Goal: Task Accomplishment & Management: Manage account settings

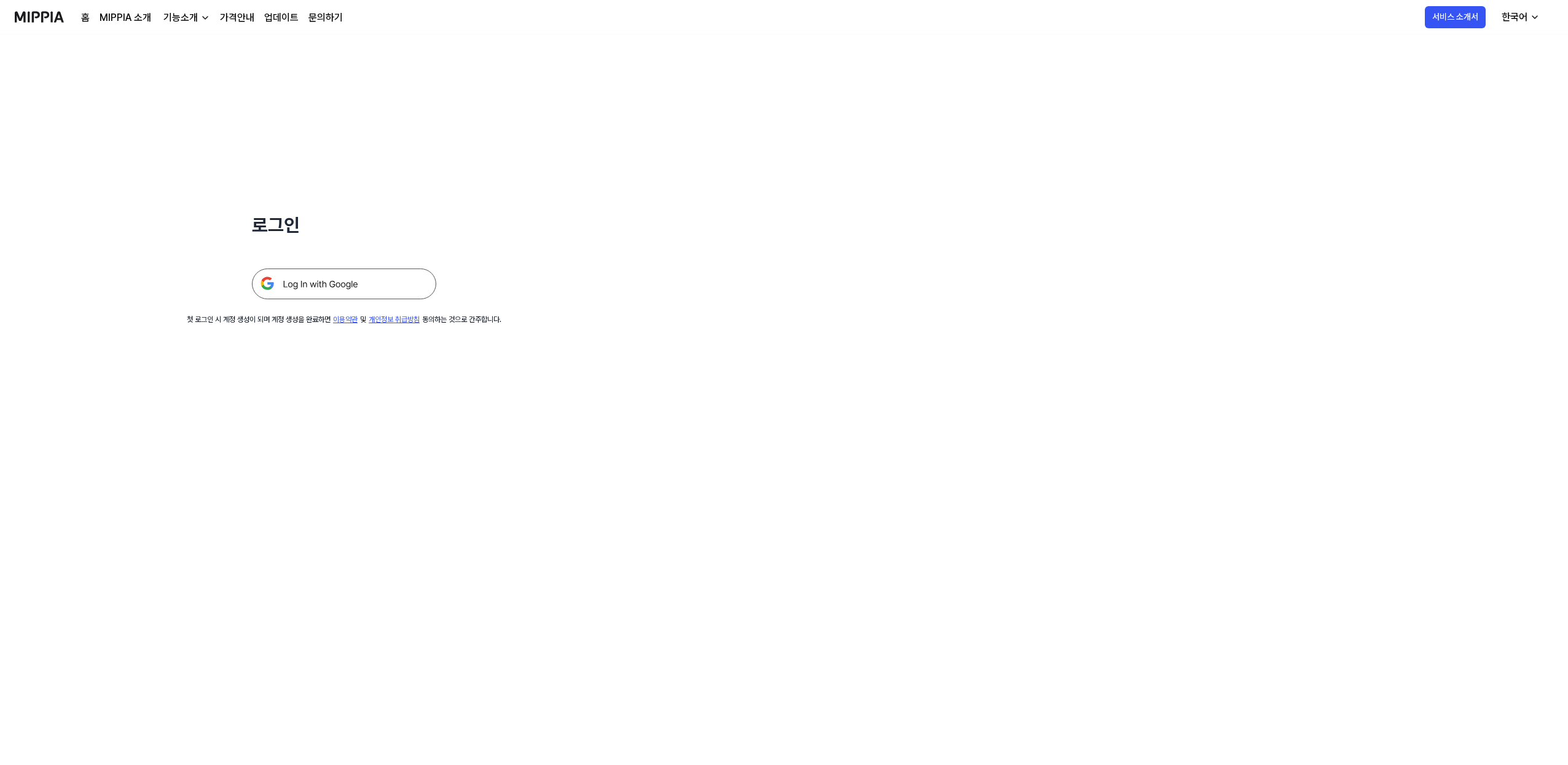
click at [321, 284] on img at bounding box center [343, 284] width 184 height 31
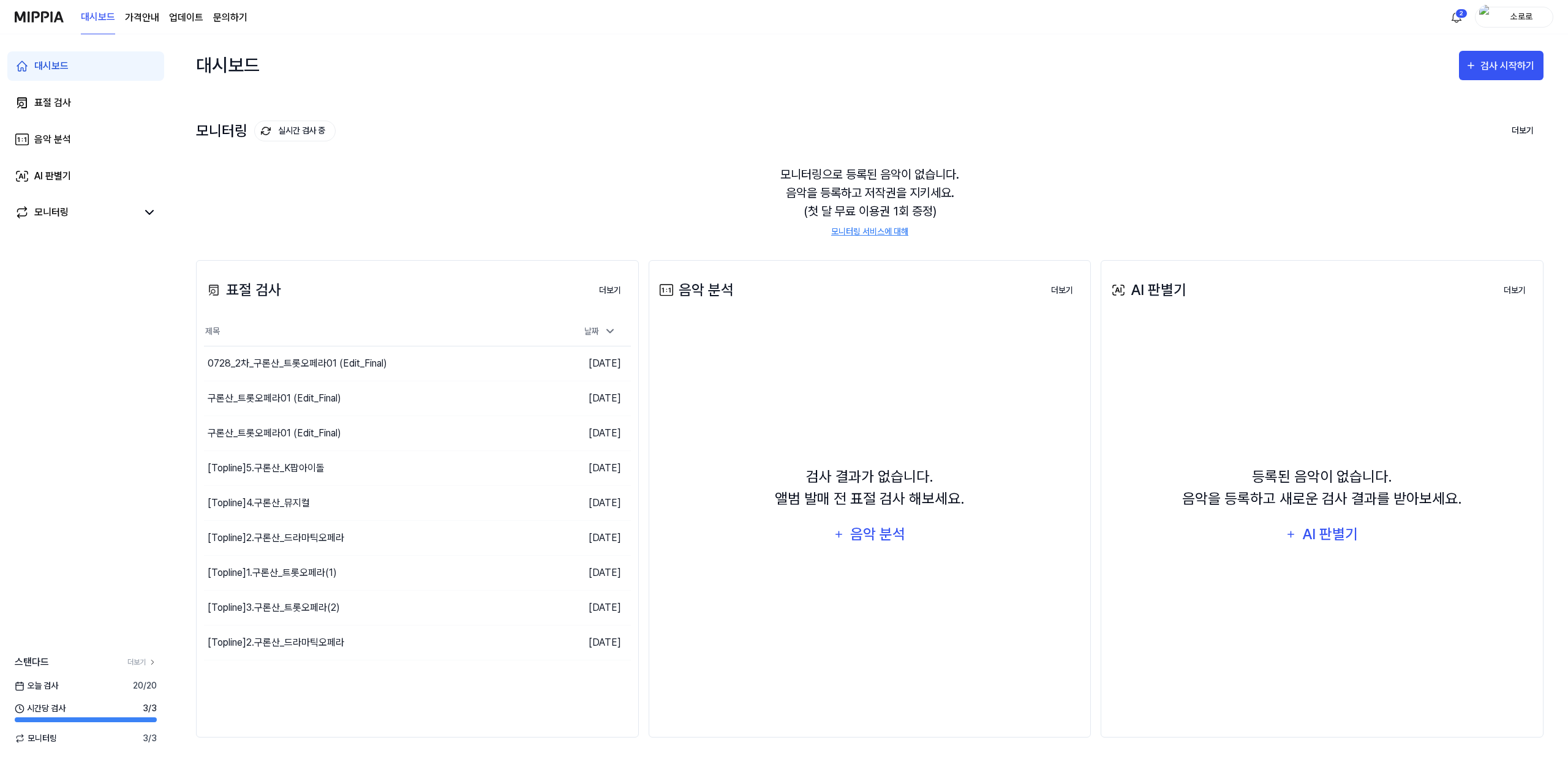
click at [1551, 13] on div "소로로" at bounding box center [1514, 17] width 78 height 21
click at [1465, 83] on div "계정" at bounding box center [1475, 91] width 151 height 20
click at [146, 22] on 버튼 "가격안내" at bounding box center [142, 18] width 34 height 14
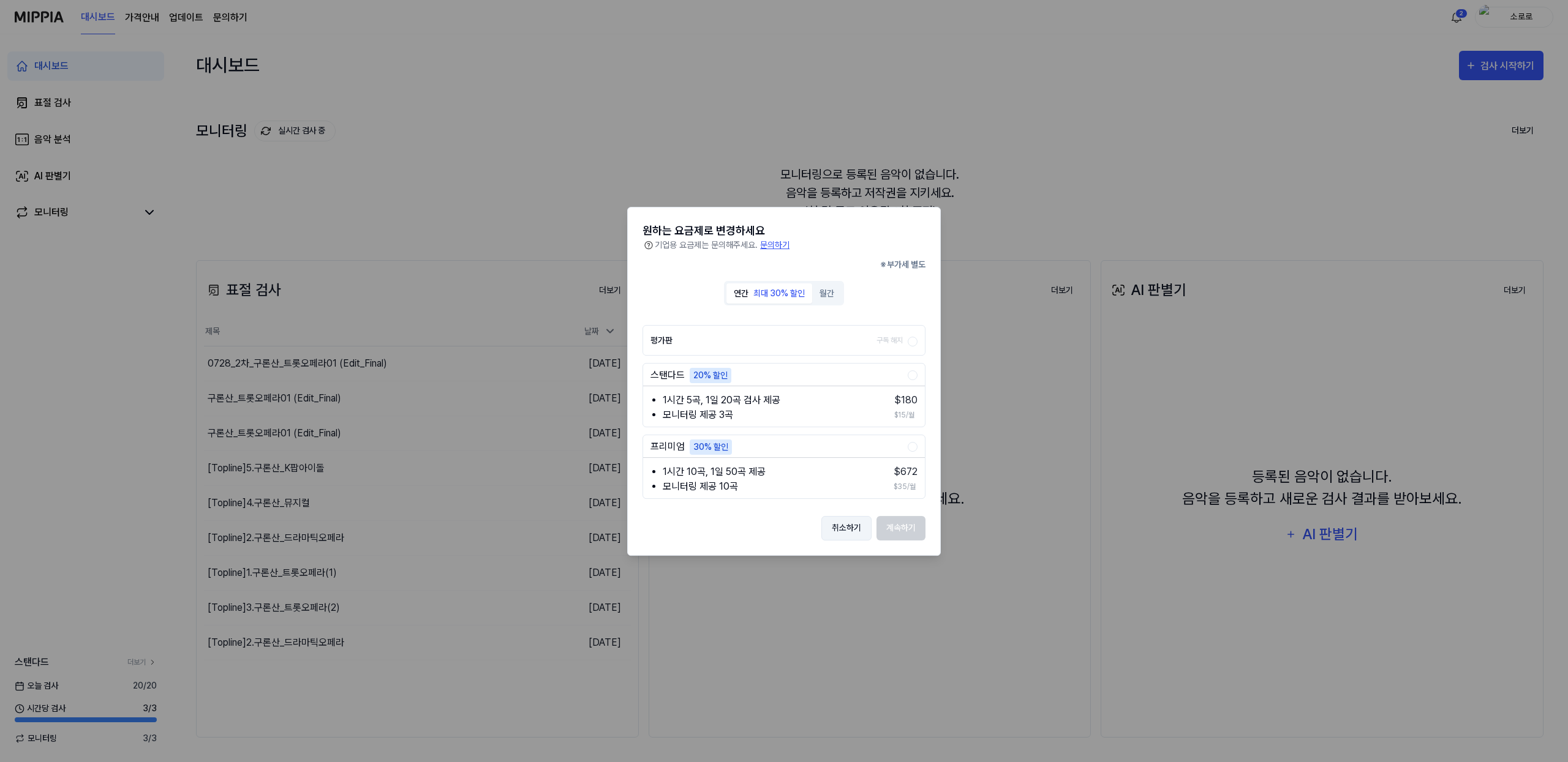
click at [840, 534] on button "취소하기" at bounding box center [846, 527] width 50 height 24
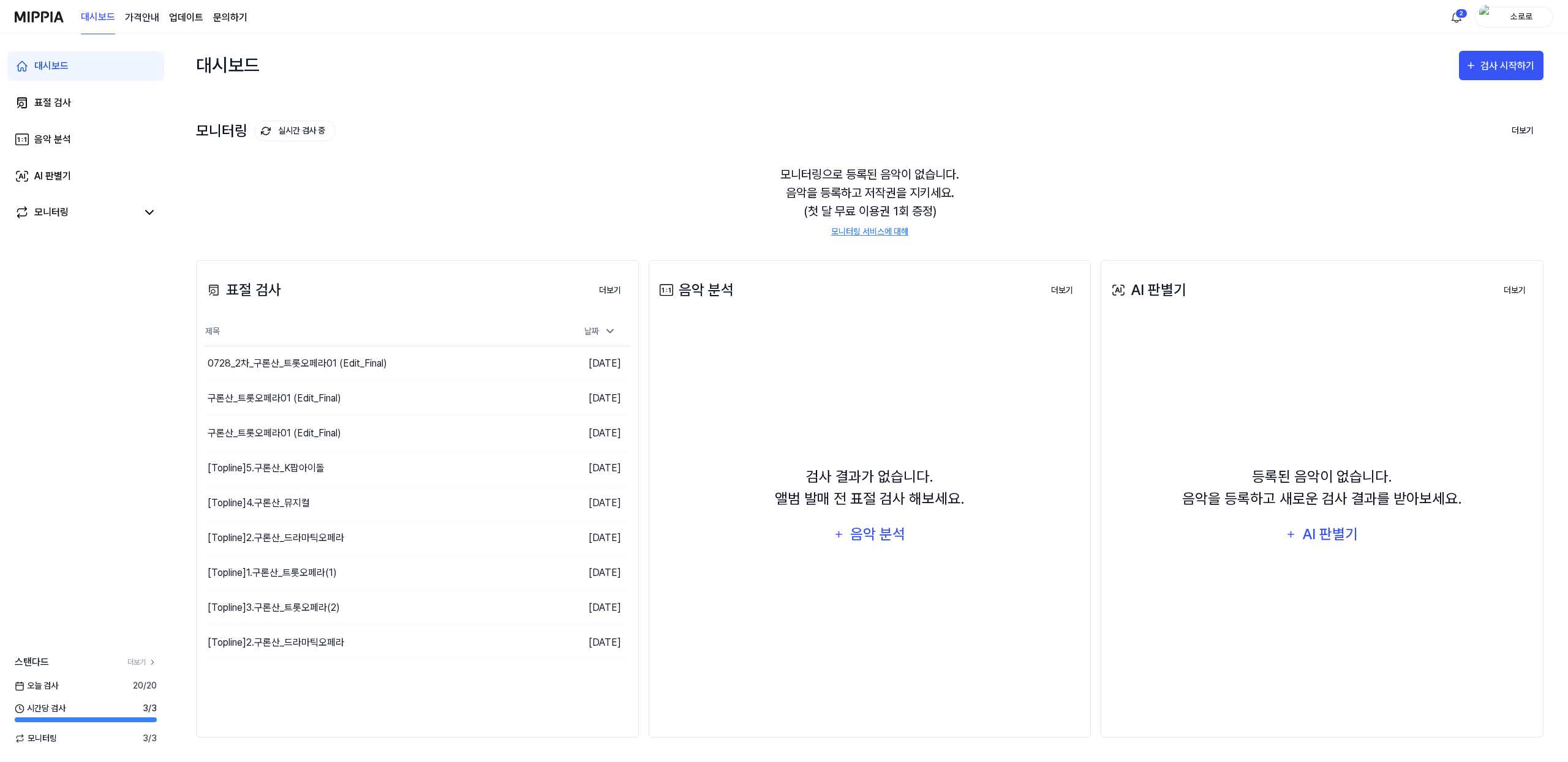
click at [156, 16] on 버튼 "가격안내" at bounding box center [142, 18] width 34 height 14
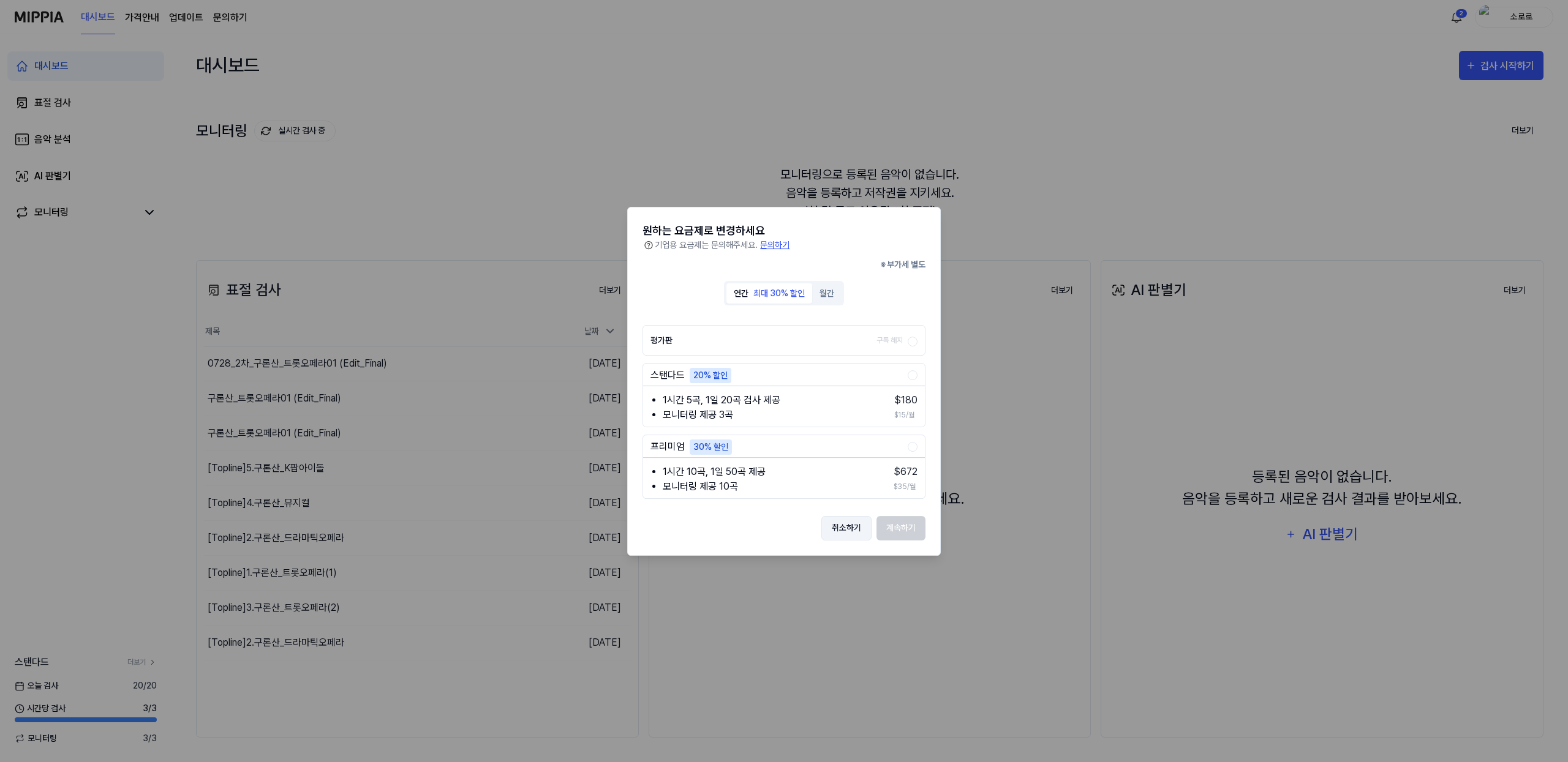
drag, startPoint x: 850, startPoint y: 524, endPoint x: 629, endPoint y: 364, distance: 272.8
click at [849, 524] on button "취소하기" at bounding box center [846, 527] width 50 height 24
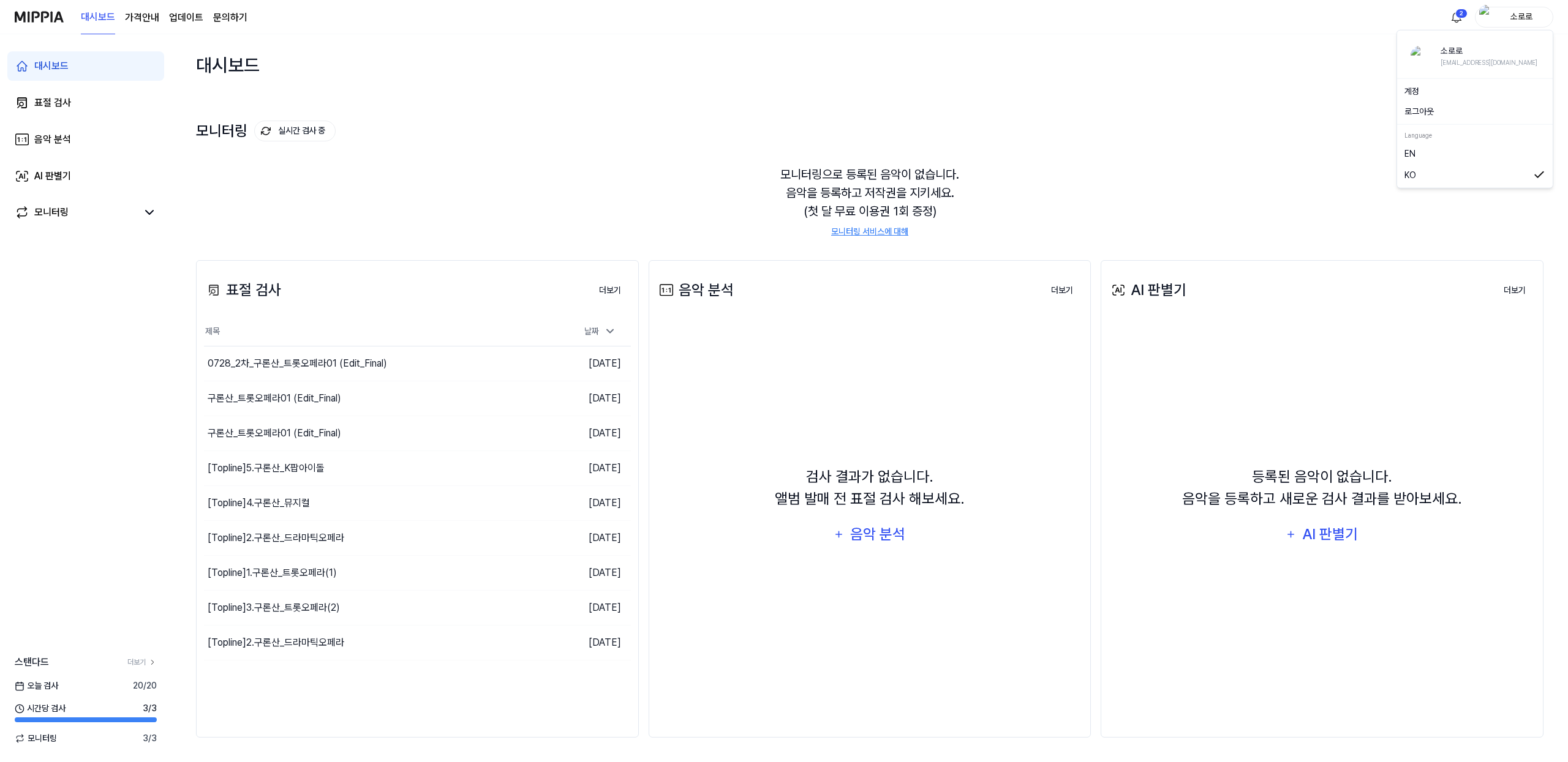
click at [1525, 24] on div "소로로" at bounding box center [1514, 17] width 78 height 21
click at [1477, 58] on div "[EMAIL_ADDRESS][DOMAIN_NAME]" at bounding box center [1489, 62] width 97 height 10
click at [1518, 12] on div "소로로" at bounding box center [1521, 16] width 48 height 14
click at [1429, 87] on link "계정" at bounding box center [1475, 91] width 141 height 13
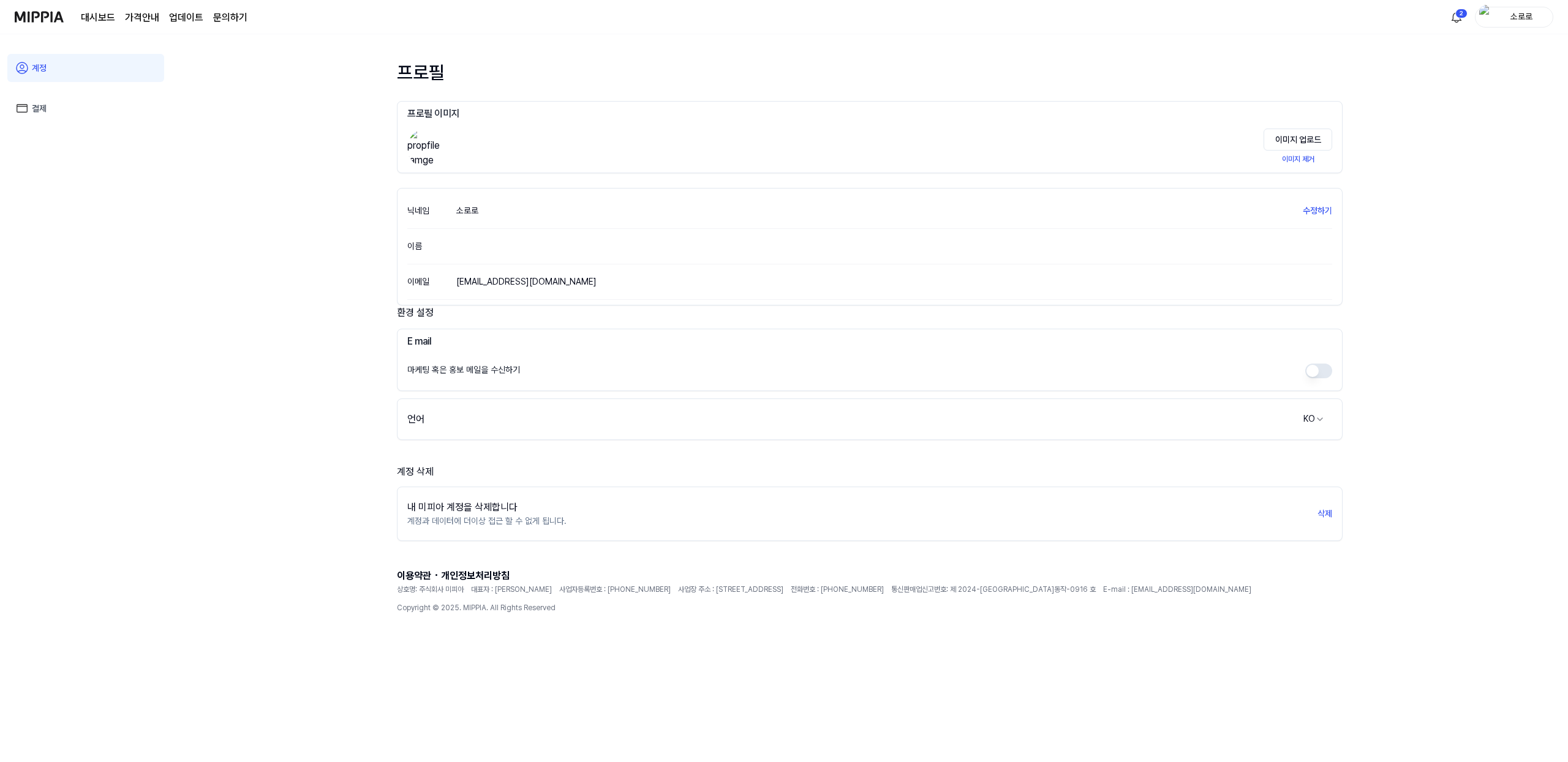
drag, startPoint x: 37, startPoint y: 106, endPoint x: 137, endPoint y: 127, distance: 102.2
click at [37, 106] on link "결제" at bounding box center [86, 108] width 157 height 28
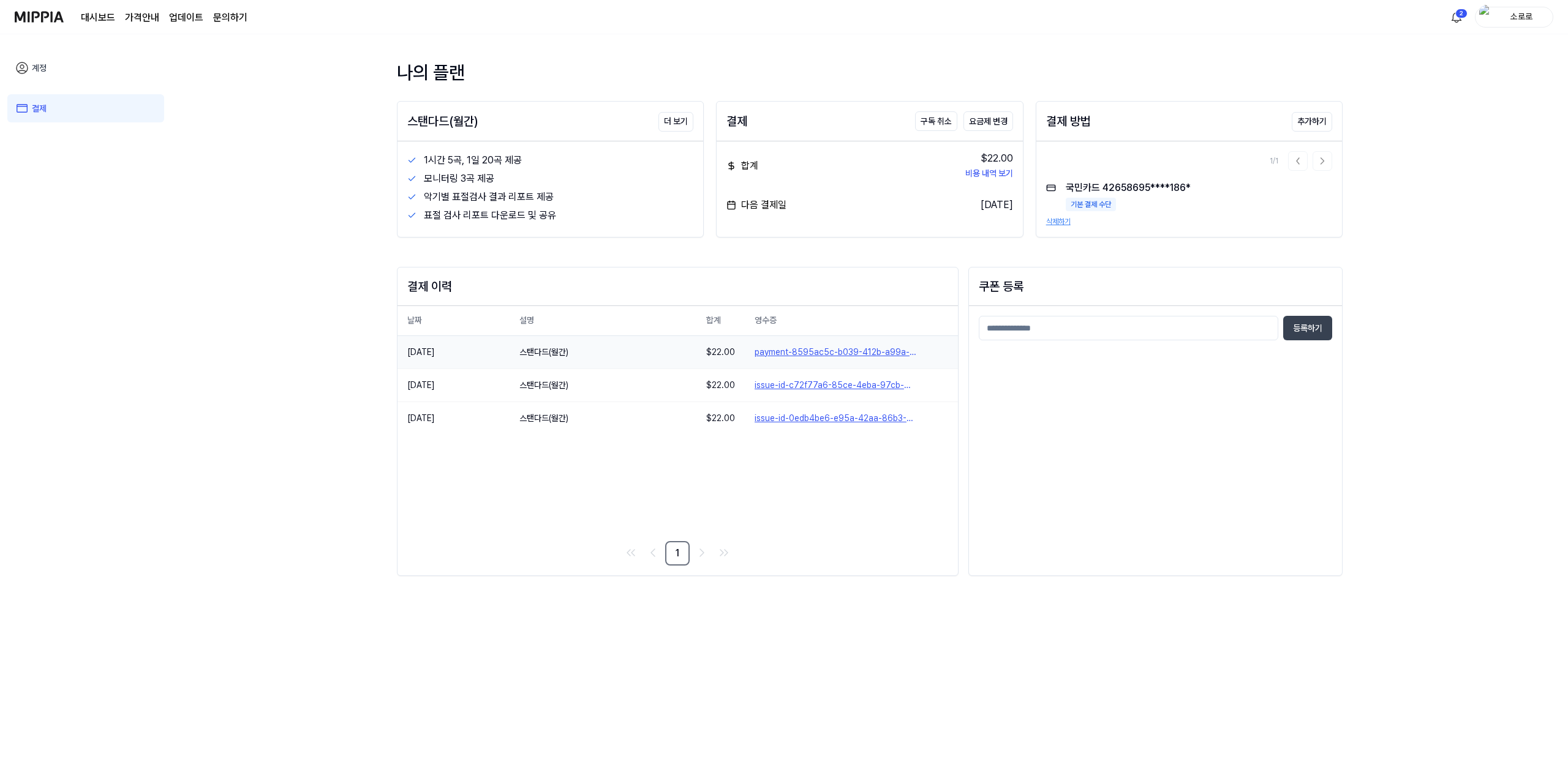
click at [901, 355] on link "payment-8595ac5c-b039-412b-a99a-3ff98cc2dbb0" at bounding box center [851, 353] width 193 height 13
click at [802, 385] on link "issue-id-c72f77a6-85ce-4eba-97cb-60b07134041a" at bounding box center [851, 385] width 193 height 13
click at [849, 423] on link "issue-id-0edb4be6-e95a-42aa-86b3-0db6e2ffa352" at bounding box center [851, 419] width 193 height 13
